Goal: Task Accomplishment & Management: Complete application form

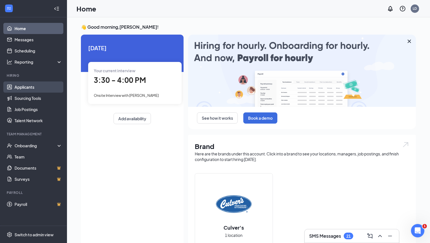
click at [31, 87] on link "Applicants" at bounding box center [39, 87] width 48 height 11
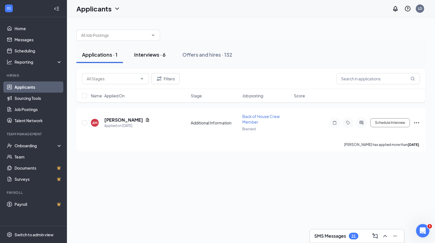
click at [151, 54] on div "Interviews · 6" at bounding box center [150, 54] width 32 height 7
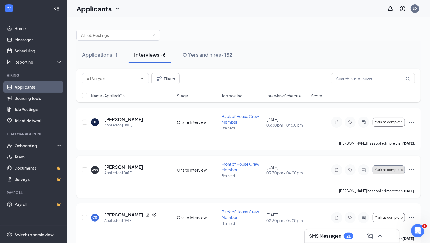
click at [387, 169] on span "Mark as complete" at bounding box center [389, 170] width 28 height 4
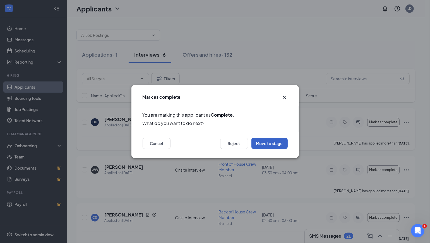
click at [272, 141] on button "Move to stage" at bounding box center [270, 143] width 36 height 11
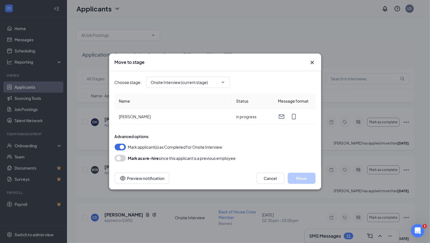
type input "Hiring Complete (final stage)"
click at [303, 176] on button "Move" at bounding box center [302, 178] width 28 height 11
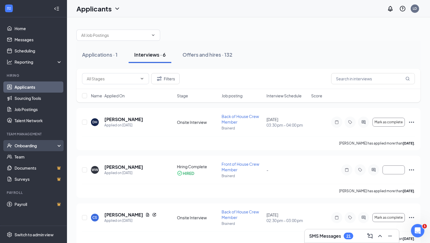
click at [54, 146] on div "Onboarding" at bounding box center [36, 146] width 43 height 6
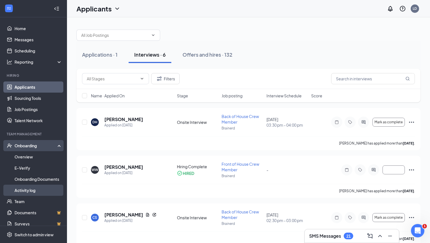
click at [26, 191] on link "Activity log" at bounding box center [39, 190] width 48 height 11
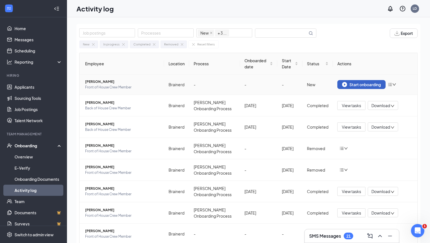
click at [367, 84] on div "Start onboarding" at bounding box center [361, 84] width 39 height 5
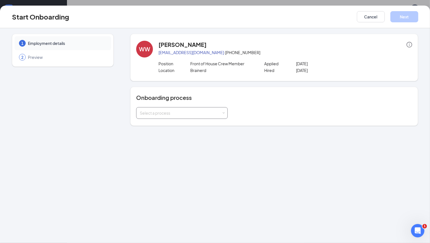
click at [223, 112] on span at bounding box center [223, 113] width 3 height 3
click at [183, 124] on span "[PERSON_NAME] Onboarding Process" at bounding box center [173, 123] width 70 height 5
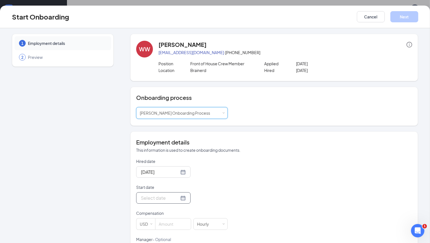
click at [175, 200] on div at bounding box center [163, 198] width 45 height 7
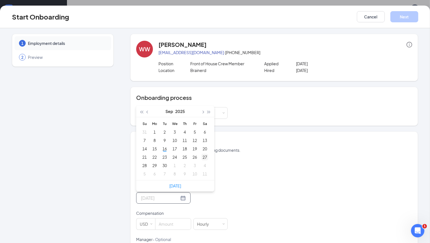
type input "[DATE]"
click at [204, 156] on div "27" at bounding box center [205, 157] width 7 height 7
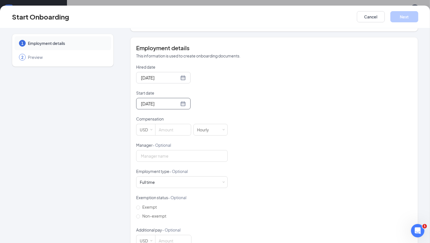
scroll to position [100, 0]
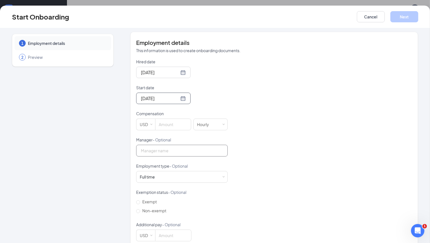
click at [196, 148] on input "Manager - Optional" at bounding box center [182, 151] width 92 height 12
type input "[PERSON_NAME]"
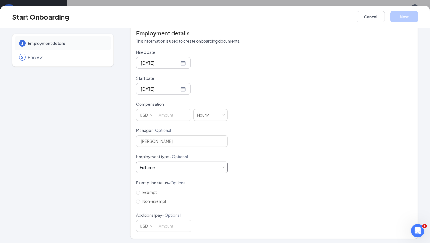
click at [222, 166] on span at bounding box center [223, 167] width 3 height 3
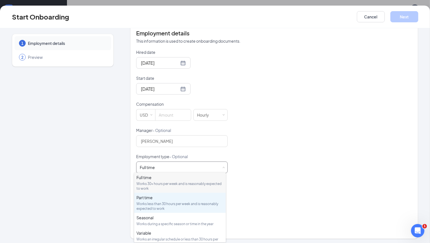
click at [156, 199] on div "Part time" at bounding box center [179, 198] width 87 height 6
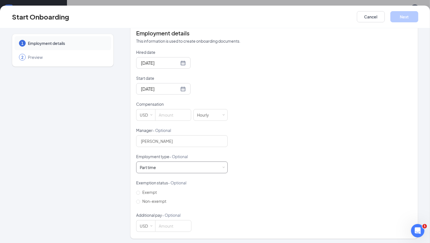
scroll to position [25, 0]
click at [138, 200] on input "Non-exempt" at bounding box center [138, 202] width 4 height 4
radio input "true"
click at [165, 225] on input at bounding box center [173, 226] width 36 height 11
type input "13"
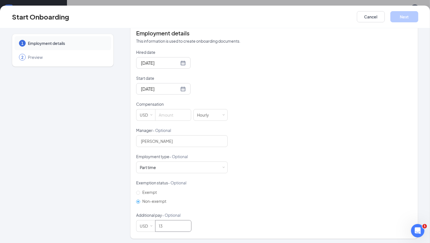
click at [248, 190] on div "Hired date [DATE] Start date [DATE] [DATE] Su Mo Tu We Th Fr Sa 31 1 2 3 4 5 6 …" at bounding box center [274, 140] width 276 height 183
drag, startPoint x: 172, startPoint y: 223, endPoint x: 152, endPoint y: 226, distance: 20.5
click at [152, 226] on span "USD 13" at bounding box center [182, 226] width 92 height 12
click at [172, 111] on input at bounding box center [172, 114] width 35 height 11
type input "11.13"
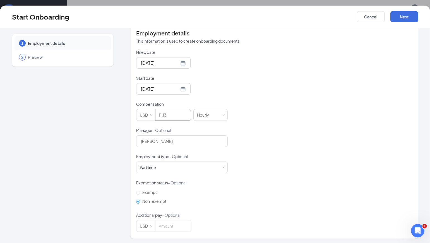
click at [236, 118] on div "Hired date [DATE] Start date [DATE] [DATE] Su Mo Tu We Th Fr Sa 31 1 2 3 4 5 6 …" at bounding box center [274, 140] width 276 height 183
click at [405, 20] on button "Next" at bounding box center [405, 16] width 28 height 11
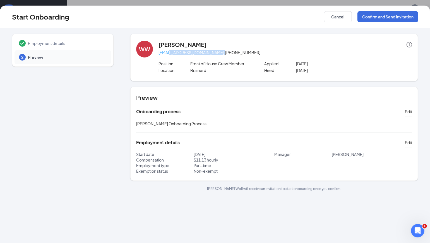
drag, startPoint x: 205, startPoint y: 53, endPoint x: 170, endPoint y: 50, distance: 35.5
click at [170, 50] on p "[EMAIL_ADDRESS][DOMAIN_NAME] · [PHONE_NUMBER]" at bounding box center [286, 53] width 254 height 6
click at [208, 52] on p "[EMAIL_ADDRESS][DOMAIN_NAME] · [PHONE_NUMBER]" at bounding box center [286, 53] width 254 height 6
drag, startPoint x: 205, startPoint y: 52, endPoint x: 159, endPoint y: 55, distance: 46.4
click at [159, 55] on p "[EMAIL_ADDRESS][DOMAIN_NAME] · [PHONE_NUMBER]" at bounding box center [286, 53] width 254 height 6
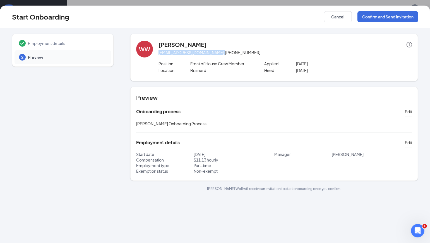
copy p "[EMAIL_ADDRESS][DOMAIN_NAME]"
drag, startPoint x: 174, startPoint y: 44, endPoint x: 163, endPoint y: 45, distance: 10.4
click at [163, 45] on h4 "[PERSON_NAME]" at bounding box center [183, 45] width 48 height 8
drag, startPoint x: 174, startPoint y: 44, endPoint x: 160, endPoint y: 45, distance: 14.8
click at [160, 45] on h4 "[PERSON_NAME]" at bounding box center [183, 45] width 48 height 8
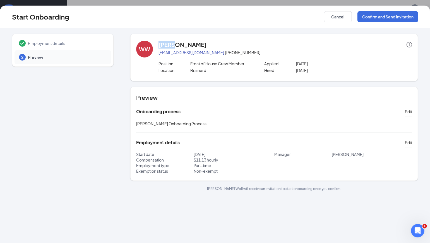
copy h4 "[PERSON_NAME]"
drag, startPoint x: 190, startPoint y: 43, endPoint x: 178, endPoint y: 46, distance: 11.7
click at [178, 46] on div "[PERSON_NAME]" at bounding box center [286, 45] width 254 height 8
copy h4 "Wolf"
drag, startPoint x: 239, startPoint y: 53, endPoint x: 209, endPoint y: 55, distance: 29.4
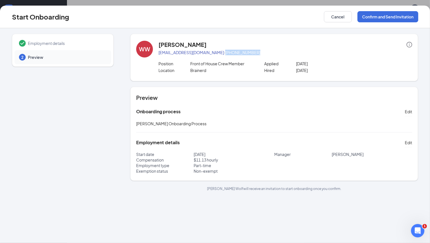
click at [209, 55] on p "[EMAIL_ADDRESS][DOMAIN_NAME] · [PHONE_NUMBER]" at bounding box center [286, 53] width 254 height 6
copy p "[PHONE_NUMBER]"
click at [390, 19] on button "Confirm and Send Invitation" at bounding box center [388, 16] width 61 height 11
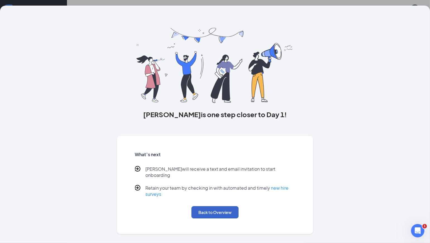
click at [215, 208] on button "Back to Overview" at bounding box center [214, 212] width 47 height 12
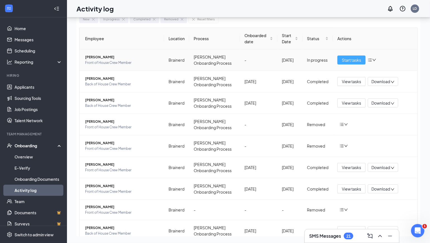
drag, startPoint x: 344, startPoint y: 61, endPoint x: 341, endPoint y: 63, distance: 3.4
click at [344, 61] on span "Start tasks" at bounding box center [351, 60] width 19 height 6
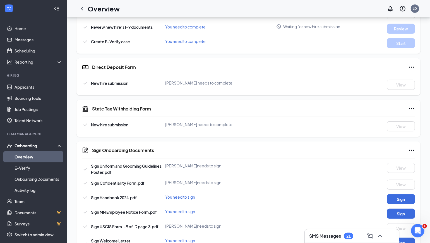
scroll to position [215, 0]
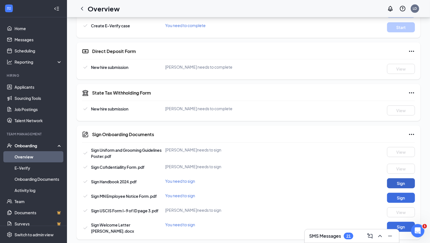
click at [402, 183] on button "Sign" at bounding box center [401, 183] width 28 height 10
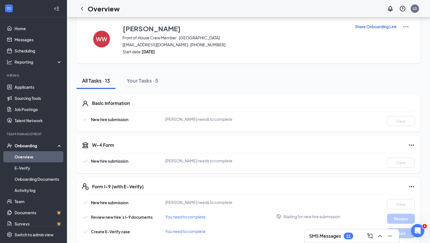
scroll to position [0, 0]
